Goal: Obtain resource: Download file/media

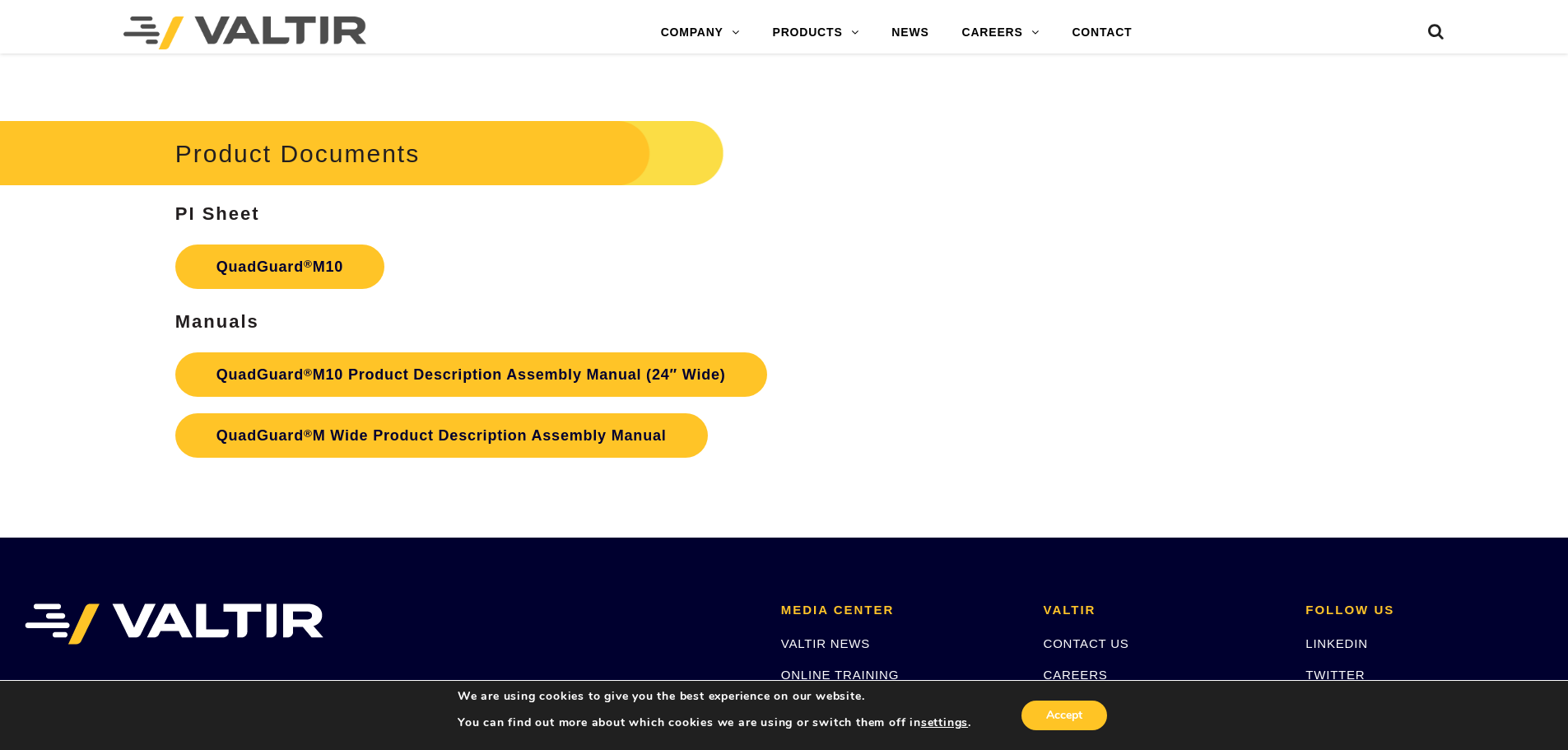
scroll to position [6089, 0]
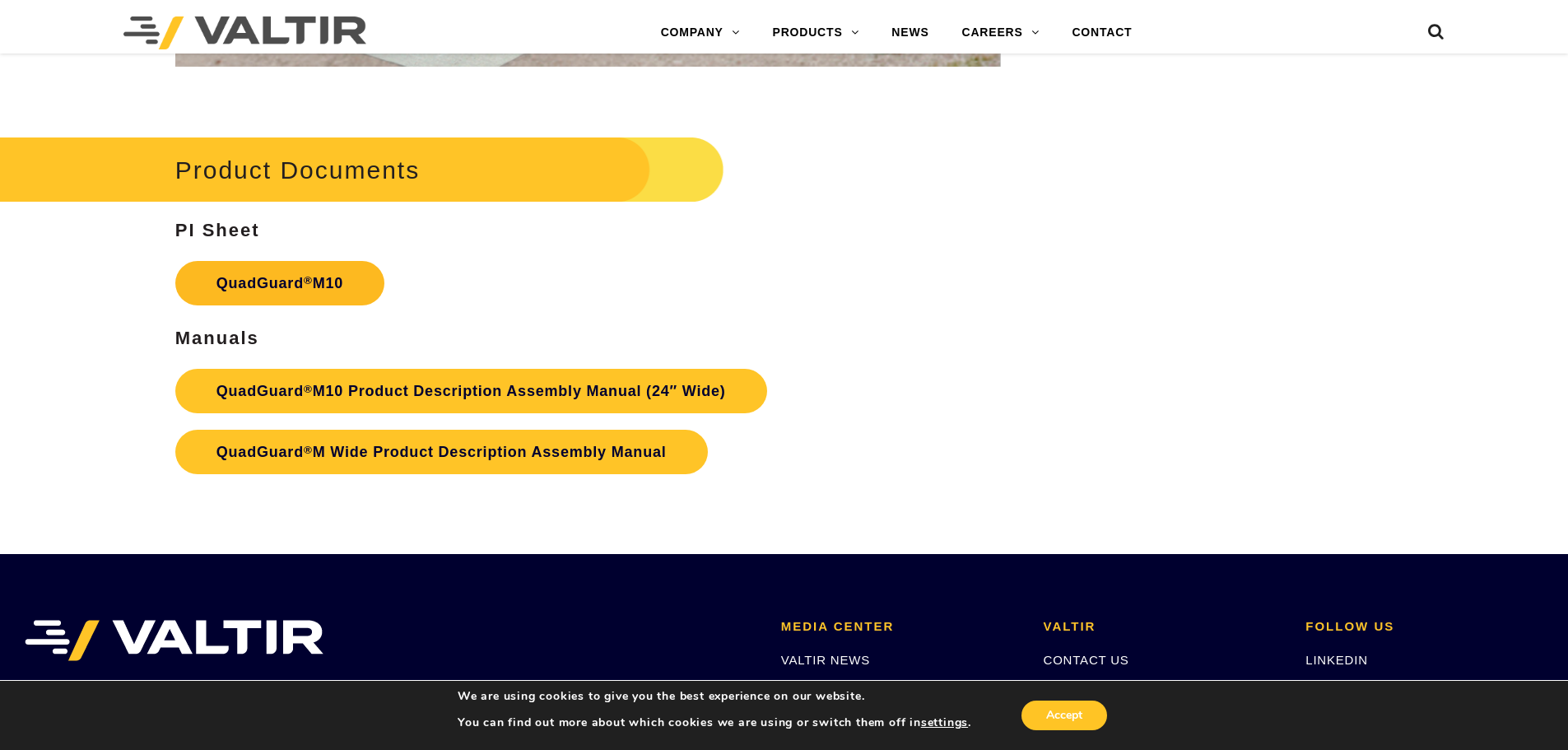
click at [318, 278] on link "QuadGuard ® M10" at bounding box center [279, 283] width 209 height 44
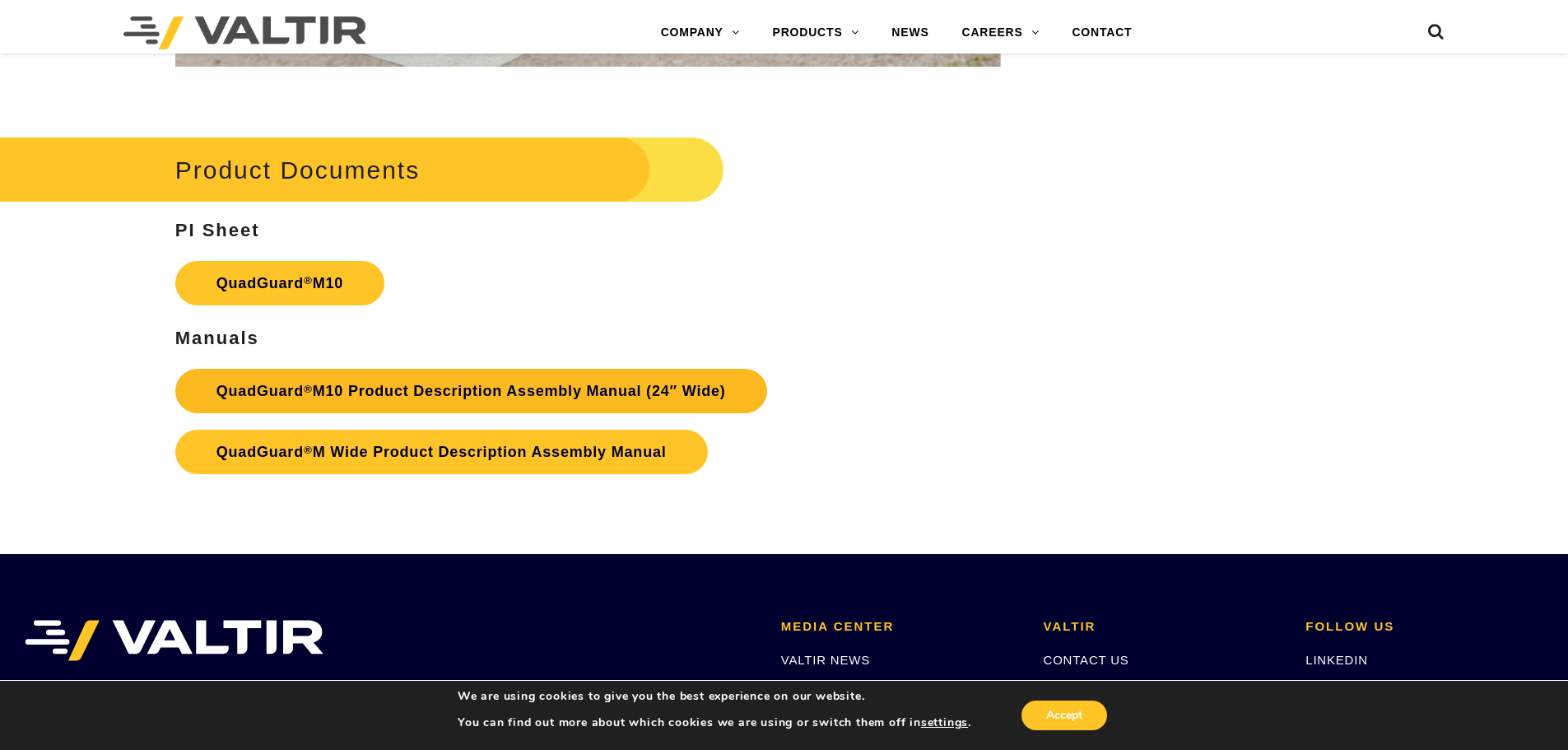
click at [470, 394] on link "QuadGuard ® M10 Product Description Assembly Manual (24″ Wide)" at bounding box center [470, 391] width 592 height 44
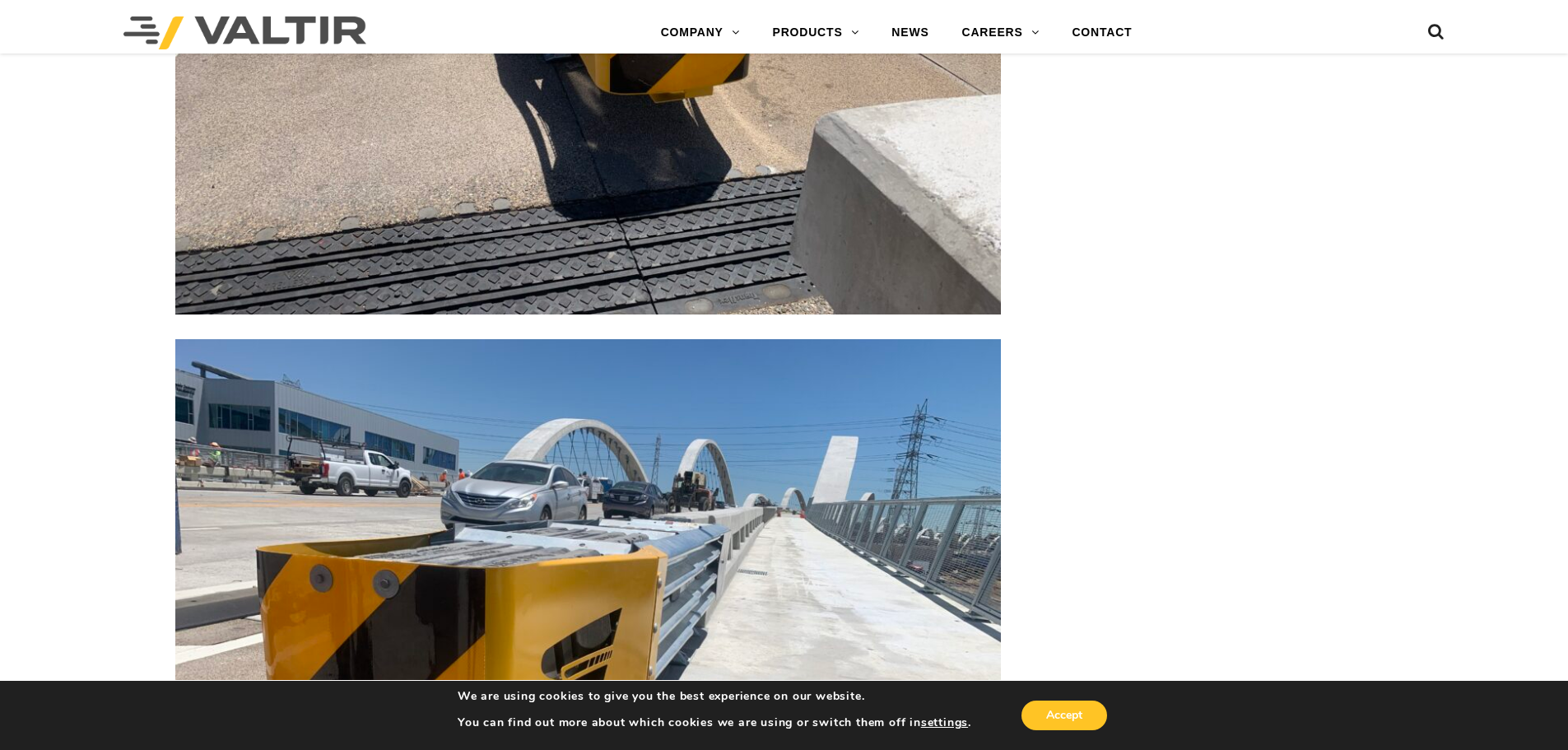
scroll to position [4444, 0]
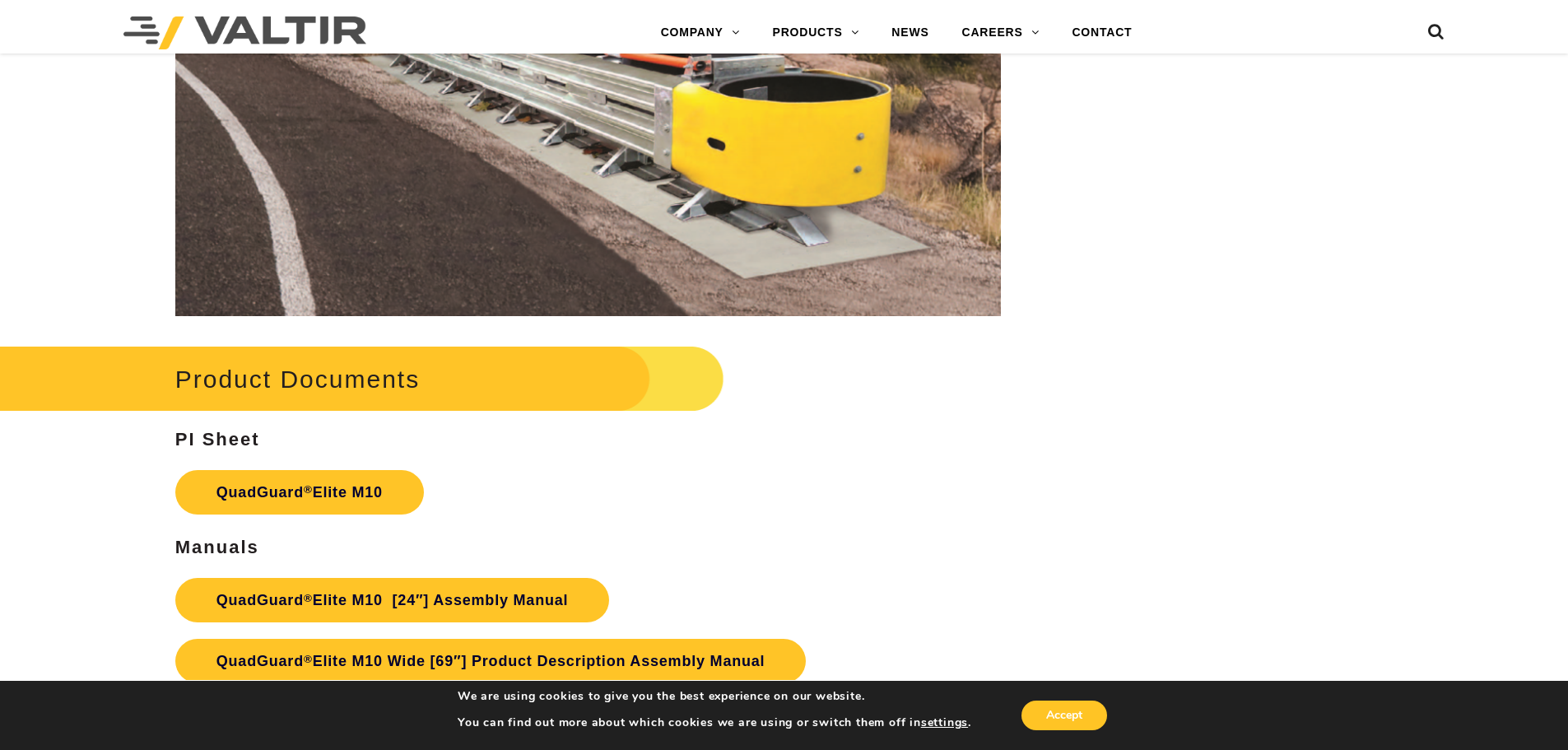
scroll to position [8805, 0]
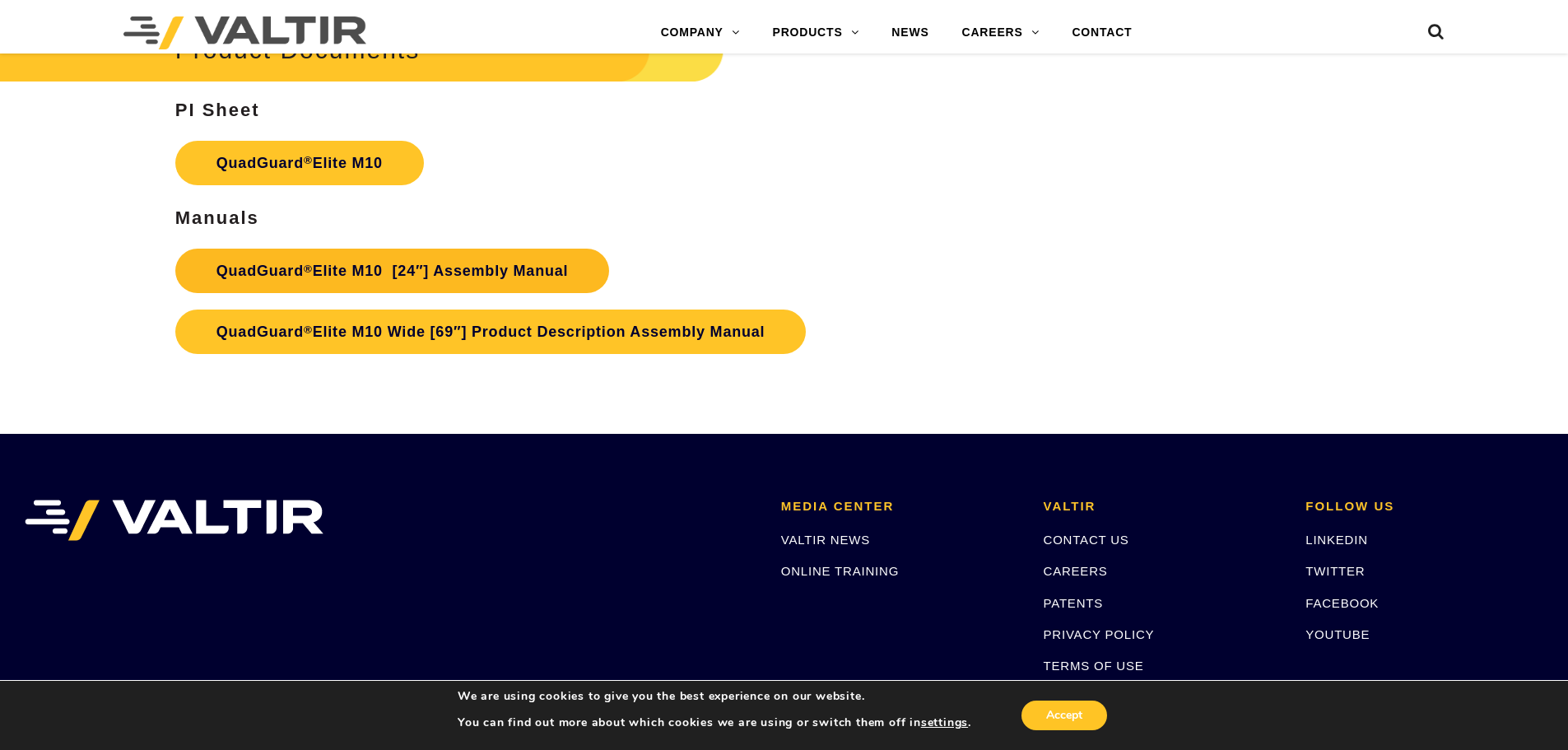
click at [482, 274] on link "QuadGuard ® Elite M10 [24″] Assembly Manual" at bounding box center [392, 271] width 435 height 44
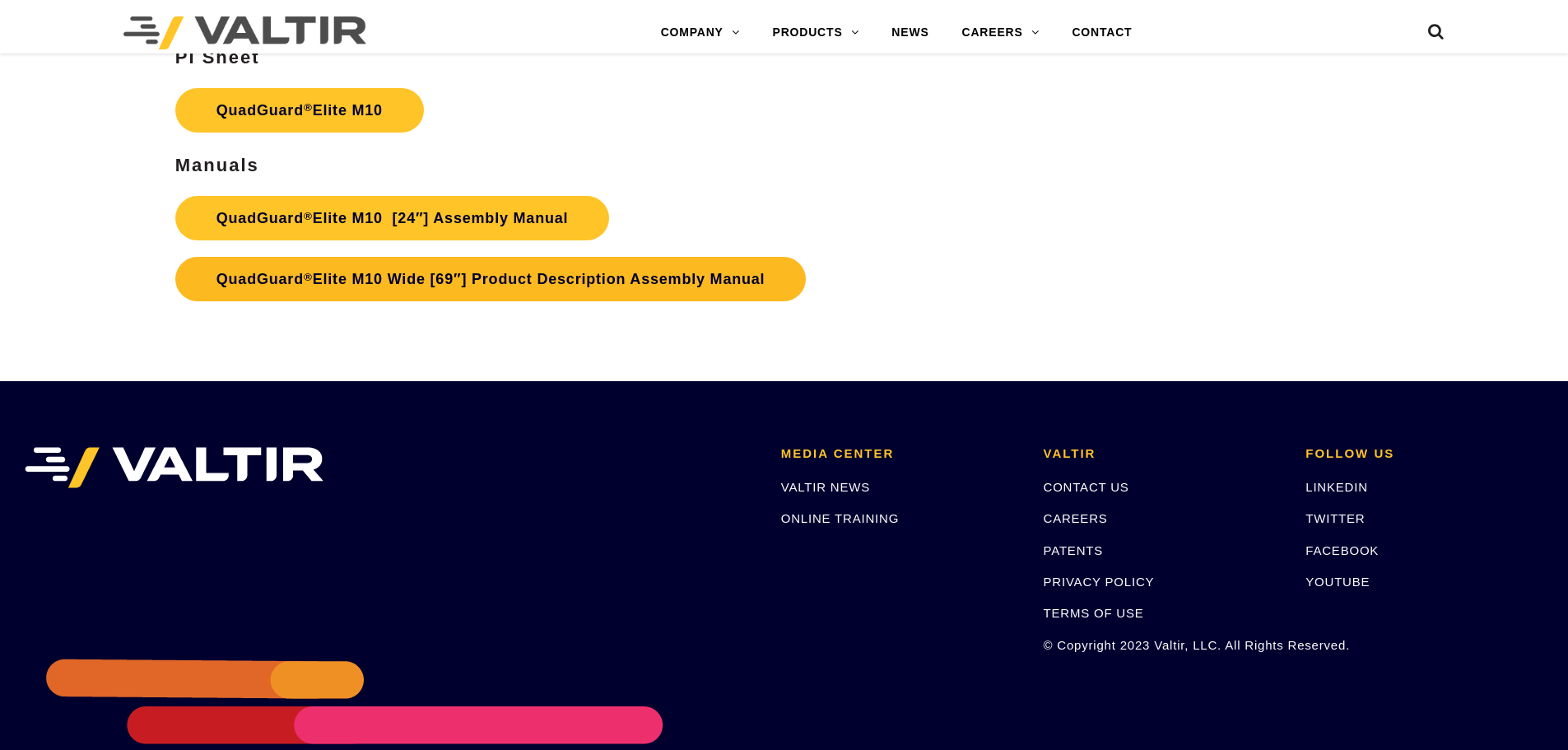
scroll to position [8805, 0]
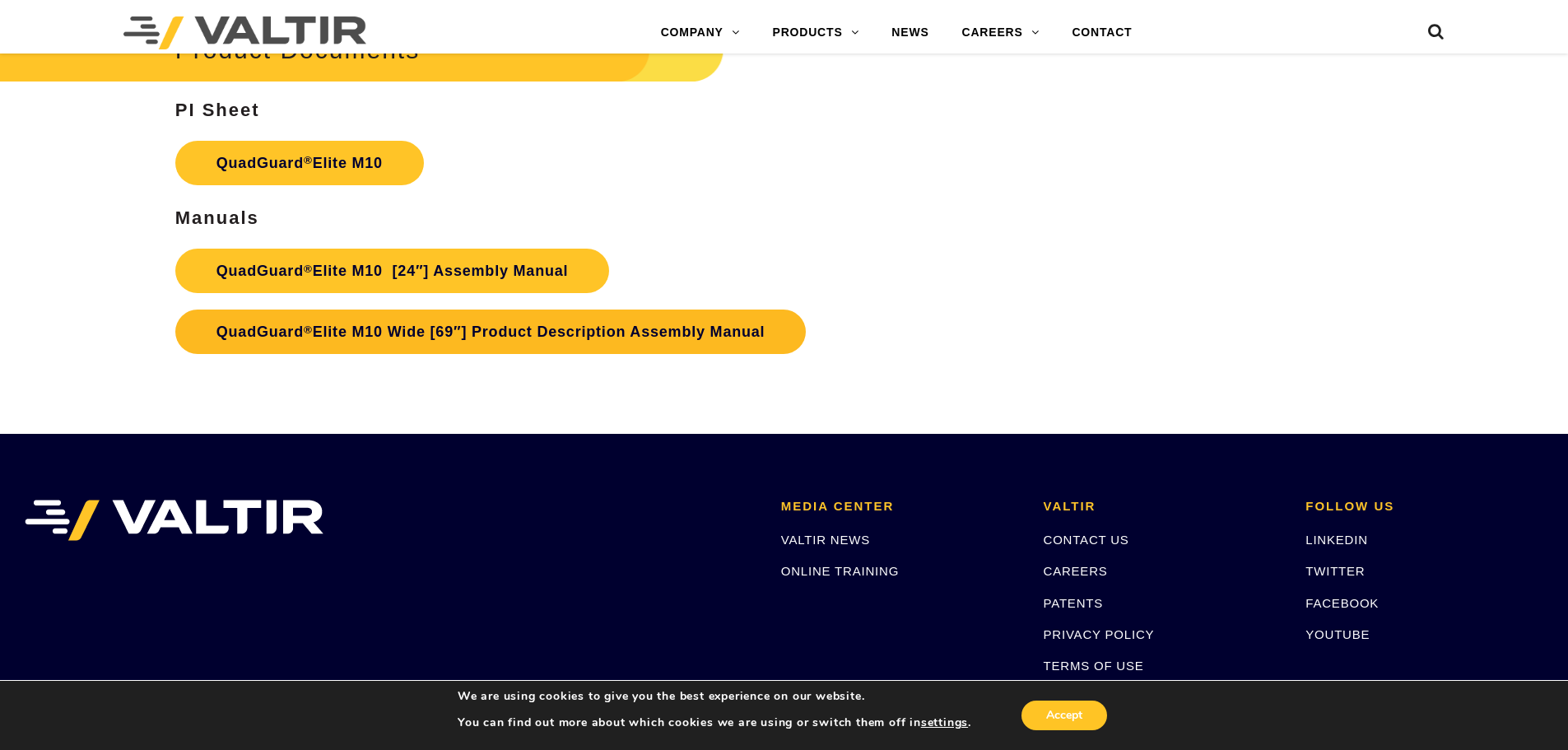
click at [707, 340] on link "QuadGuard ® Elite M10 Wide [69″] Product Description Assembly Manual" at bounding box center [491, 331] width 632 height 44
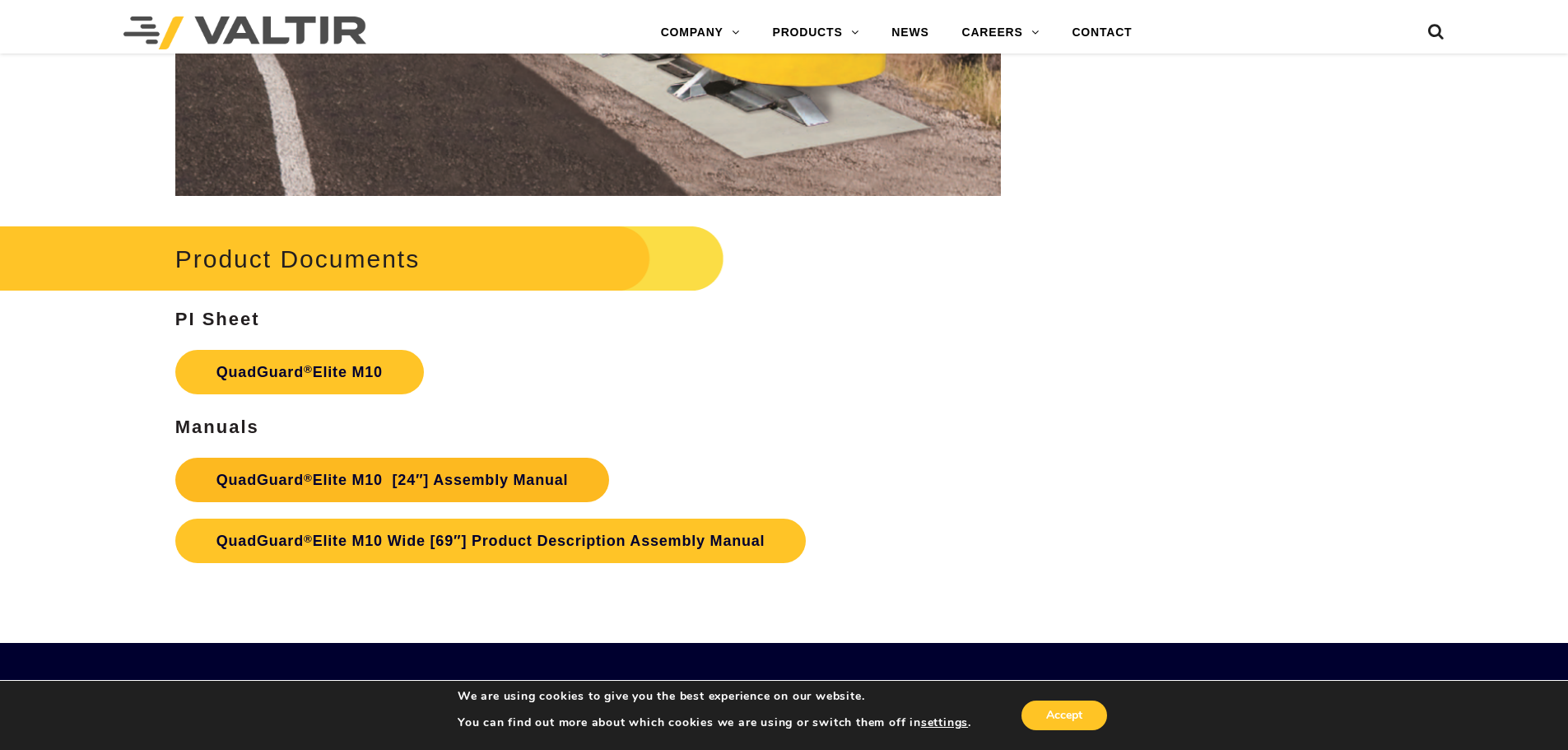
scroll to position [8557, 0]
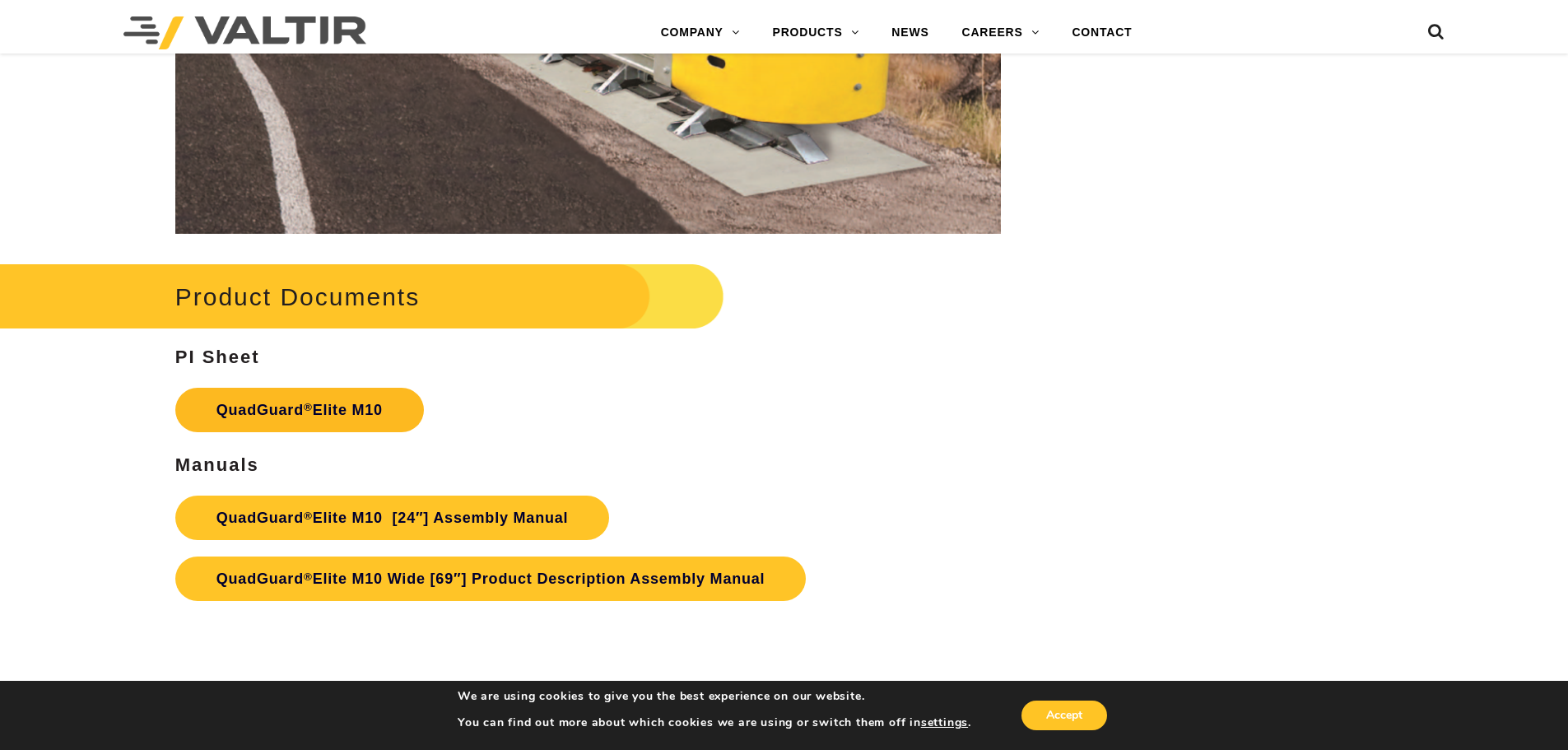
click at [320, 399] on link "QuadGuard ® Elite M10" at bounding box center [299, 410] width 249 height 44
